Goal: Complete application form

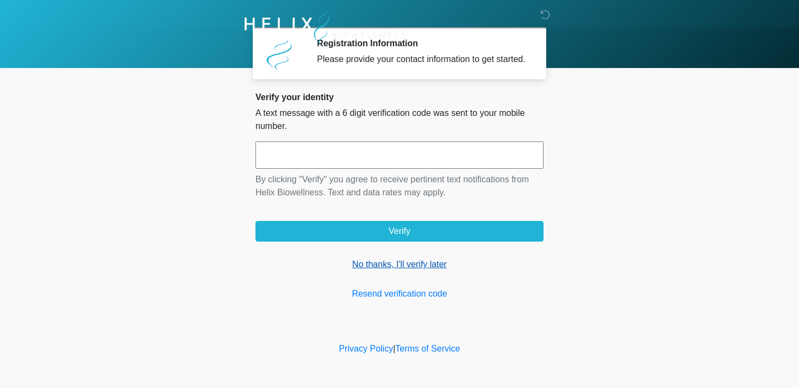
click at [404, 271] on link "No thanks, I'll verify later" at bounding box center [400, 264] width 288 height 13
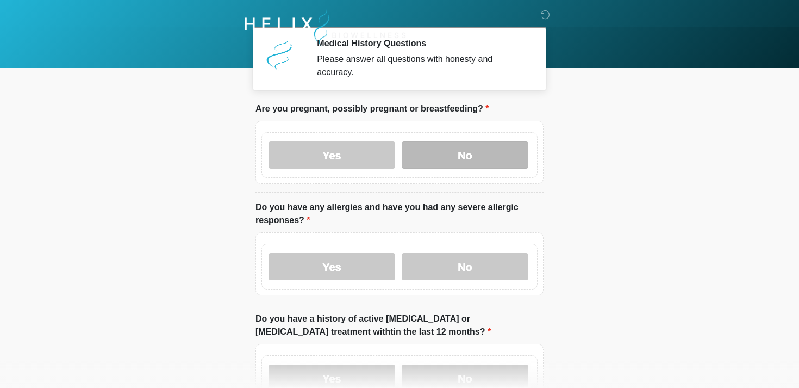
click at [445, 154] on label "No" at bounding box center [465, 154] width 127 height 27
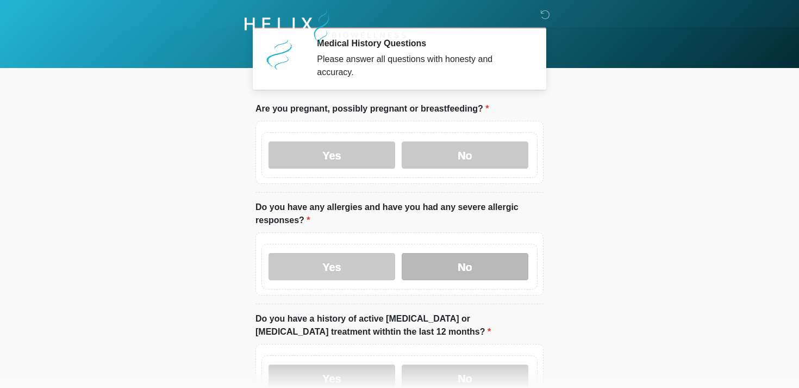
click at [459, 271] on label "No" at bounding box center [465, 266] width 127 height 27
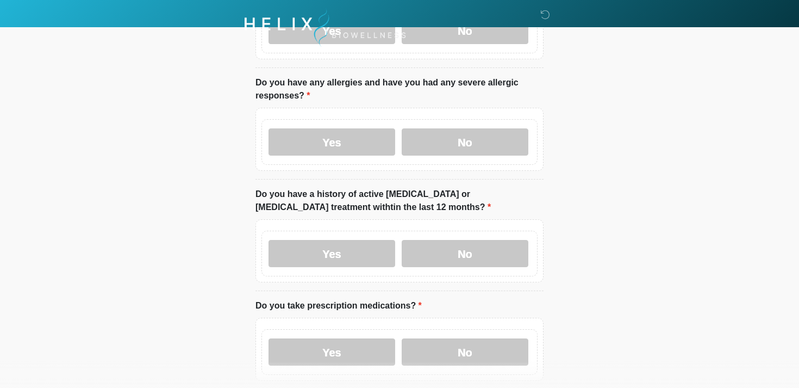
scroll to position [140, 0]
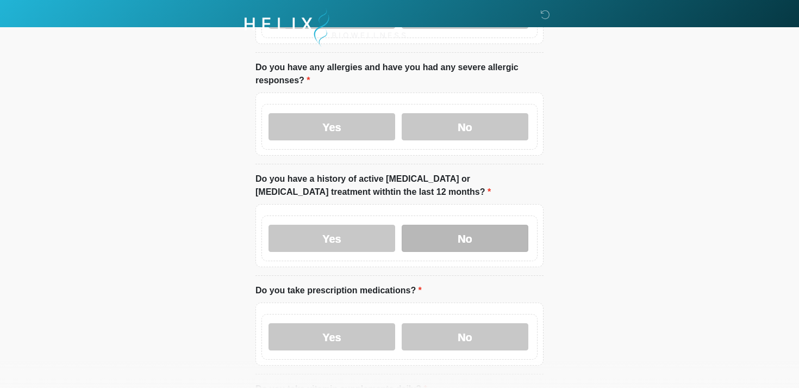
click at [449, 240] on label "No" at bounding box center [465, 238] width 127 height 27
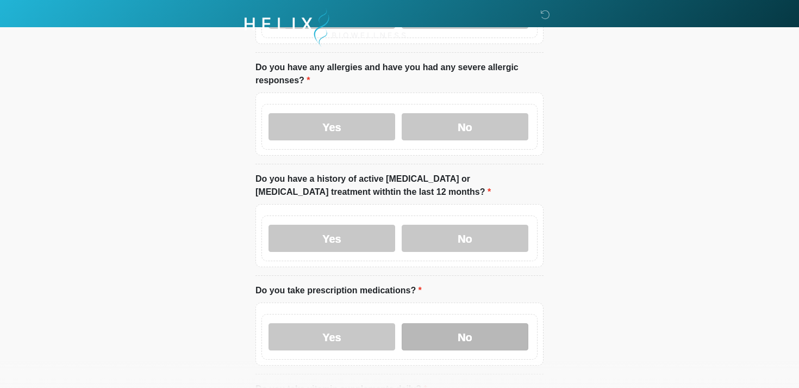
click at [430, 334] on label "No" at bounding box center [465, 336] width 127 height 27
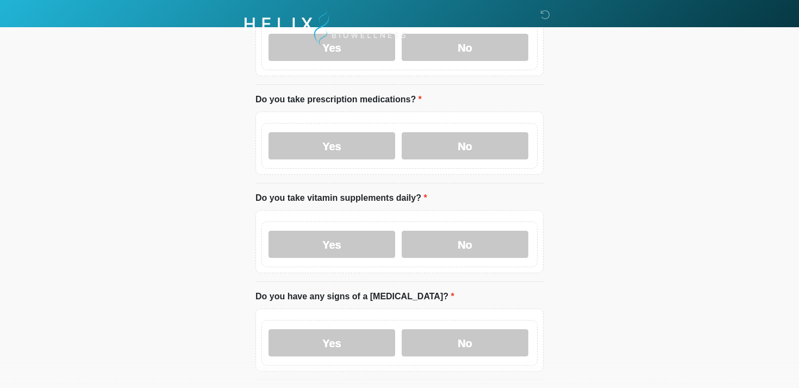
scroll to position [333, 0]
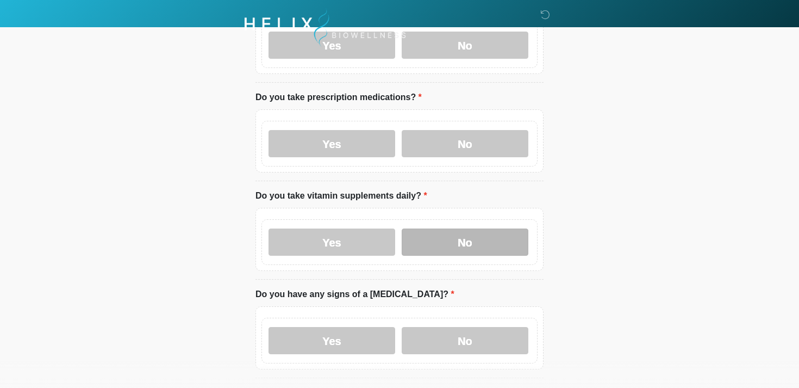
click at [431, 239] on label "No" at bounding box center [465, 241] width 127 height 27
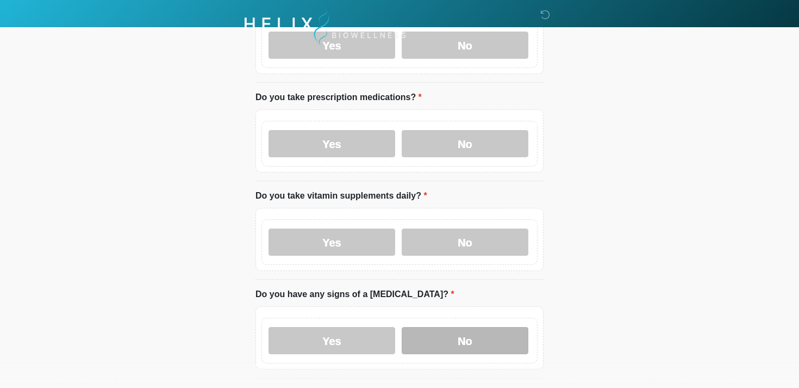
click at [427, 333] on label "No" at bounding box center [465, 340] width 127 height 27
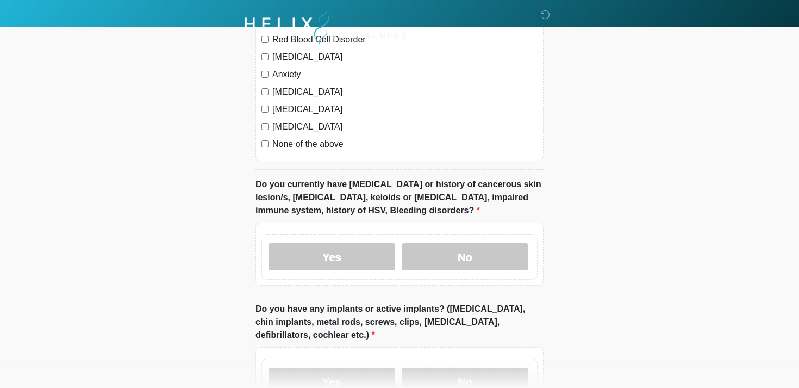
scroll to position [821, 0]
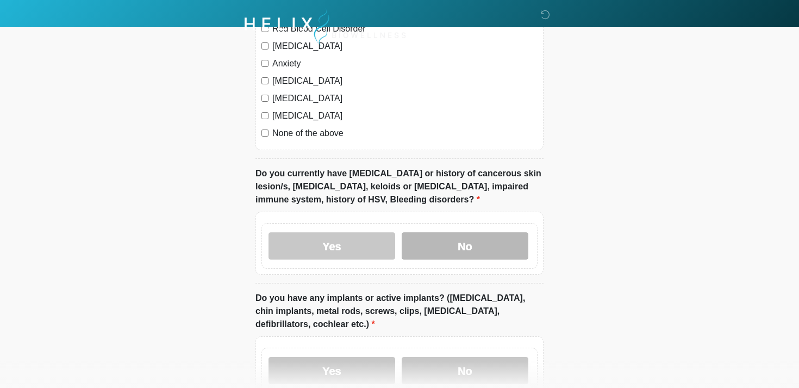
click at [431, 240] on label "No" at bounding box center [465, 245] width 127 height 27
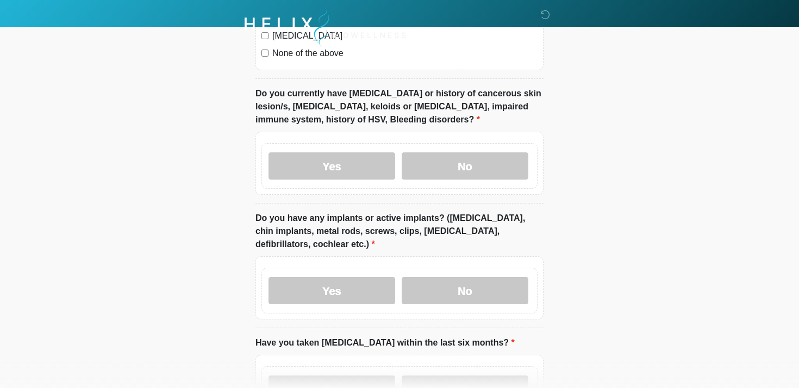
scroll to position [944, 0]
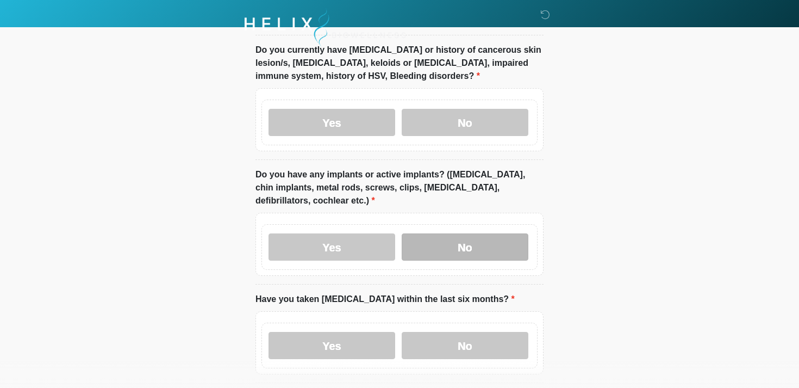
click at [434, 241] on label "No" at bounding box center [465, 246] width 127 height 27
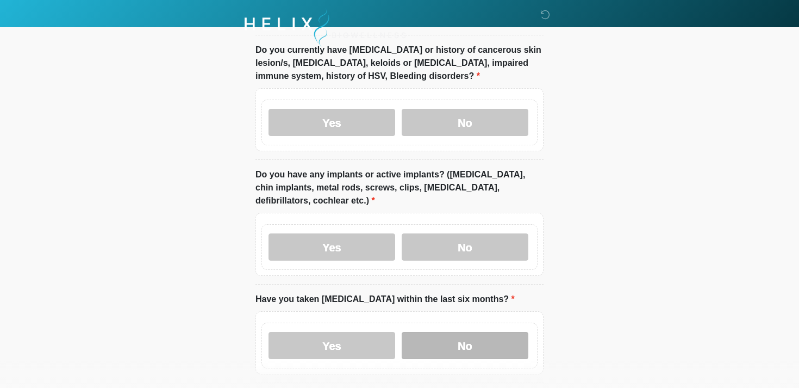
click at [434, 347] on label "No" at bounding box center [465, 345] width 127 height 27
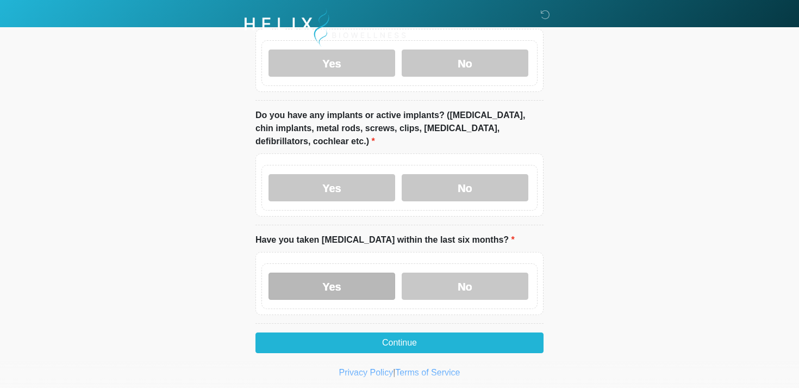
scroll to position [1014, 0]
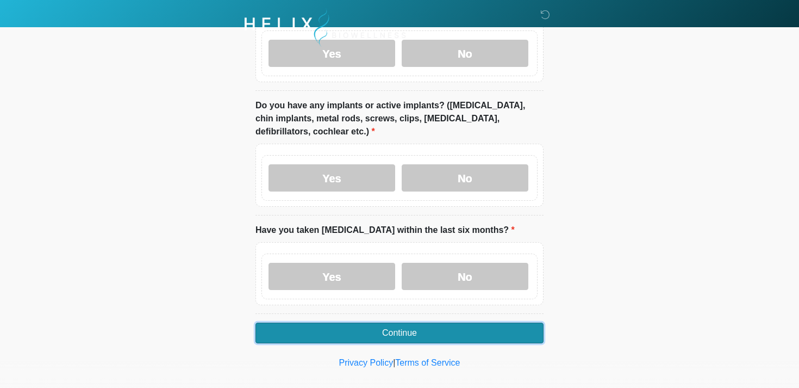
click at [395, 331] on button "Continue" at bounding box center [400, 332] width 288 height 21
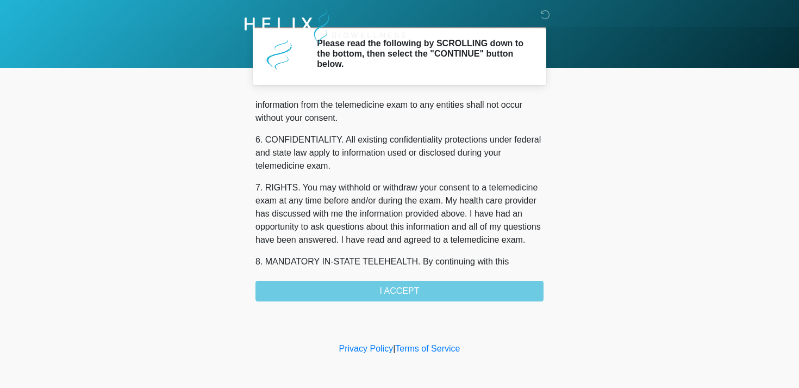
scroll to position [461, 0]
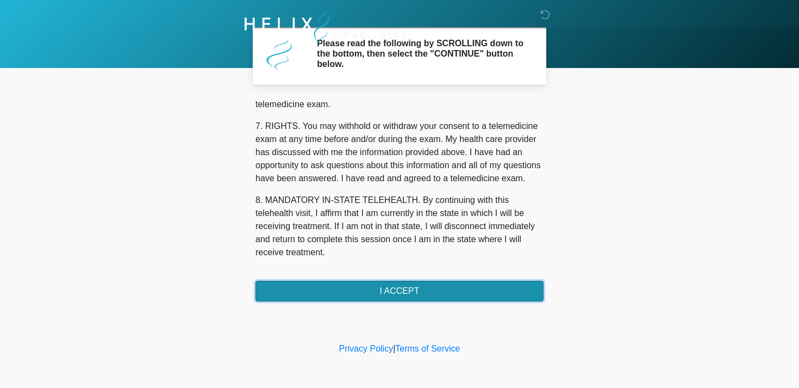
click at [347, 288] on button "I ACCEPT" at bounding box center [400, 291] width 288 height 21
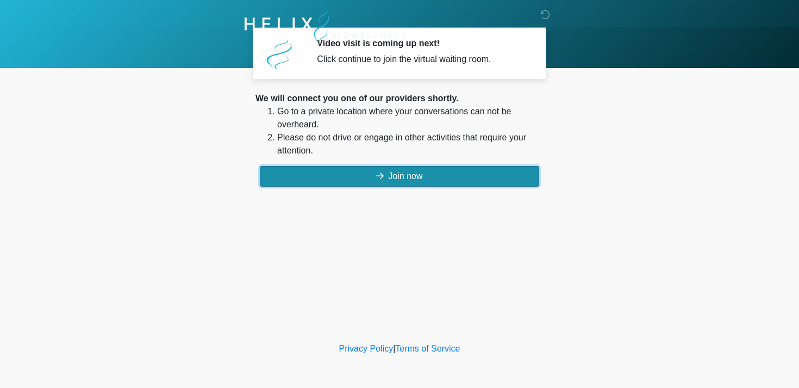
click at [334, 174] on button "Join now" at bounding box center [399, 176] width 279 height 21
